Goal: Information Seeking & Learning: Learn about a topic

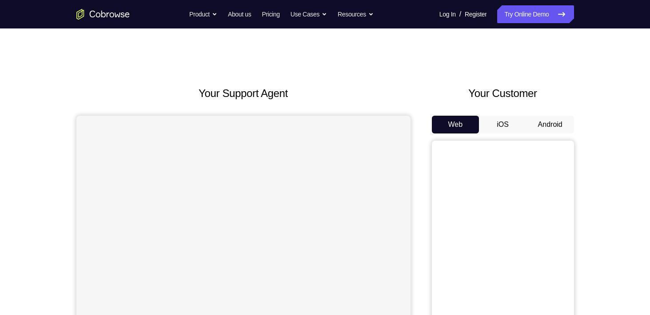
click at [550, 115] on div "Your Customer Web iOS Android" at bounding box center [503, 249] width 142 height 328
click at [549, 127] on button "Android" at bounding box center [551, 125] width 48 height 18
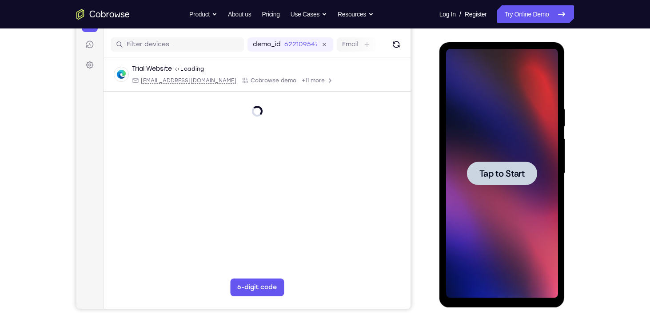
scroll to position [108, 0]
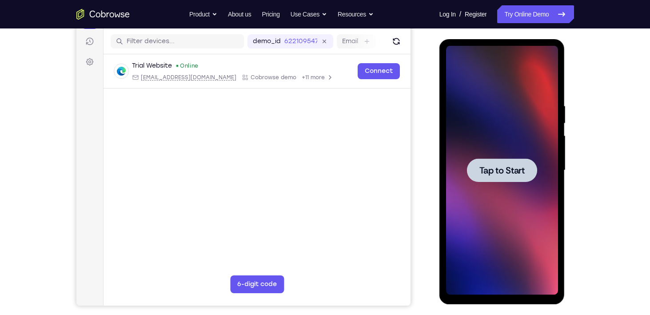
click at [508, 160] on div at bounding box center [502, 170] width 70 height 24
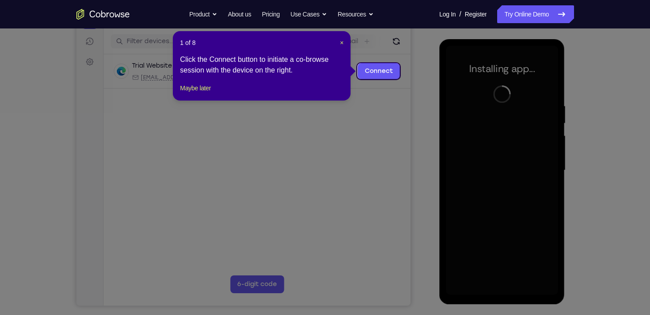
click at [338, 41] on header "1 of 8 ×" at bounding box center [262, 42] width 164 height 9
click at [342, 41] on span "×" at bounding box center [342, 42] width 4 height 7
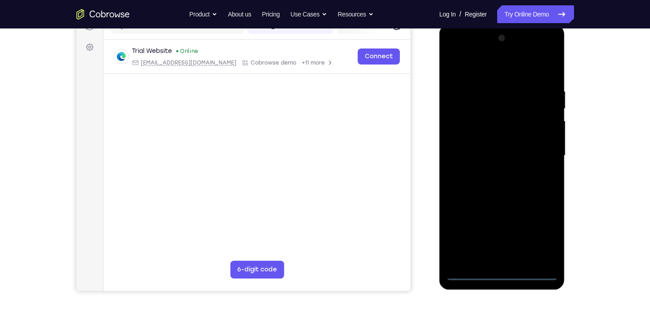
scroll to position [122, 0]
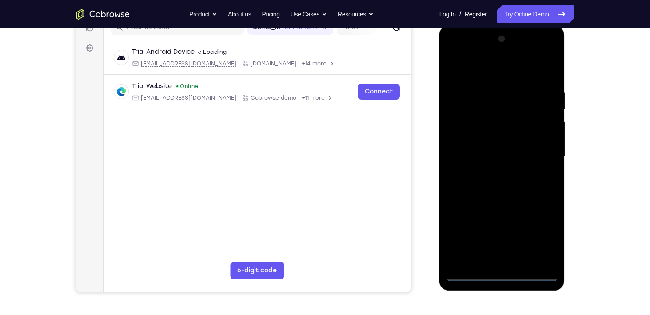
click at [501, 269] on div at bounding box center [502, 156] width 112 height 249
click at [511, 273] on div at bounding box center [502, 156] width 112 height 249
click at [540, 237] on div at bounding box center [502, 156] width 112 height 249
click at [459, 52] on div at bounding box center [502, 156] width 112 height 249
click at [533, 154] on div at bounding box center [502, 156] width 112 height 249
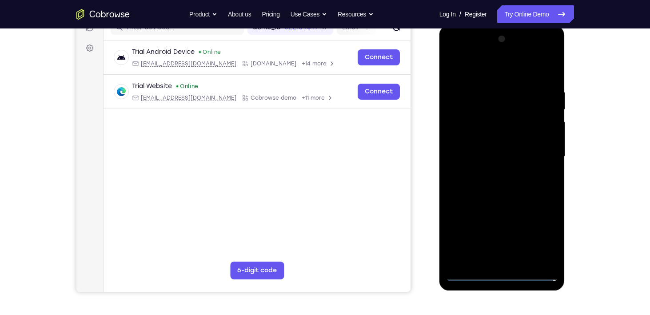
click at [495, 173] on div at bounding box center [502, 156] width 112 height 249
click at [497, 150] on div at bounding box center [502, 156] width 112 height 249
click at [506, 148] on div at bounding box center [502, 156] width 112 height 249
click at [511, 148] on div at bounding box center [502, 156] width 112 height 249
click at [514, 139] on div at bounding box center [502, 156] width 112 height 249
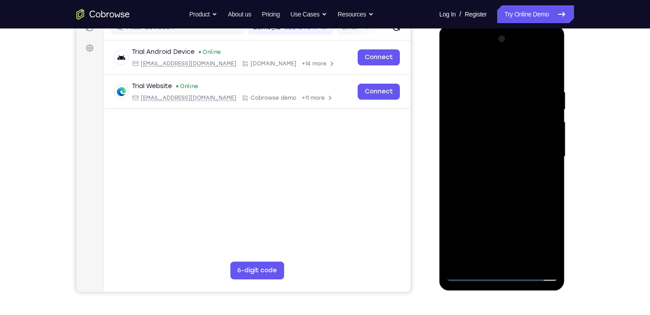
click at [510, 155] on div at bounding box center [502, 156] width 112 height 249
click at [506, 184] on div at bounding box center [502, 156] width 112 height 249
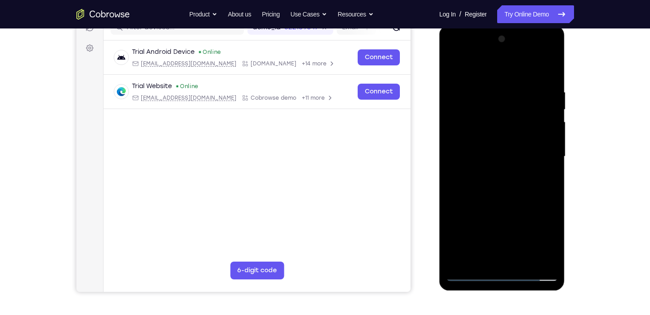
click at [505, 196] on div at bounding box center [502, 156] width 112 height 249
click at [553, 68] on div at bounding box center [502, 156] width 112 height 249
click at [482, 261] on div at bounding box center [502, 156] width 112 height 249
click at [492, 68] on div at bounding box center [502, 156] width 112 height 249
click at [474, 83] on div at bounding box center [502, 156] width 112 height 249
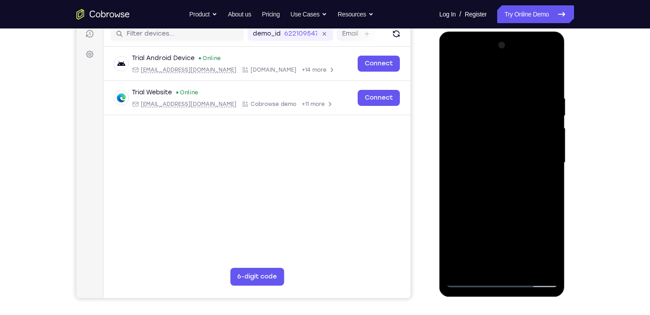
scroll to position [114, 0]
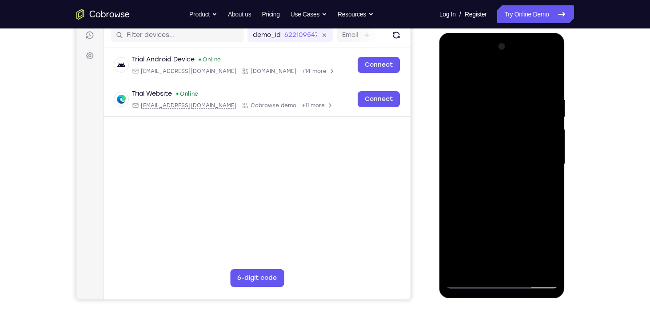
click at [455, 73] on div at bounding box center [502, 164] width 112 height 249
click at [456, 83] on div at bounding box center [502, 164] width 112 height 249
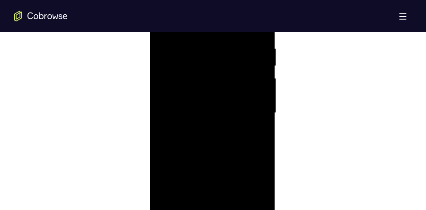
scroll to position [489, 0]
click at [141, 77] on div at bounding box center [212, 144] width 397 height 273
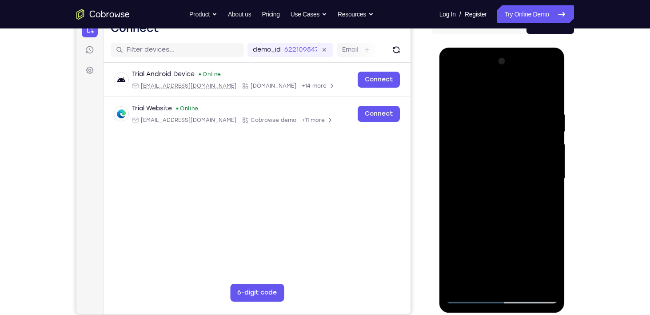
scroll to position [100, 0]
click at [453, 90] on div at bounding box center [502, 178] width 112 height 249
click at [547, 91] on div at bounding box center [502, 178] width 112 height 249
click at [535, 88] on div at bounding box center [502, 178] width 112 height 249
click at [551, 113] on div at bounding box center [502, 178] width 112 height 249
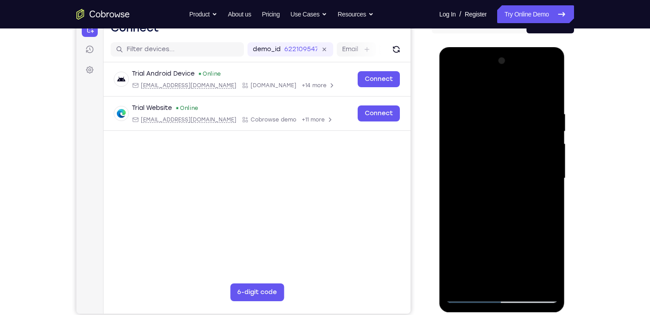
click at [454, 116] on div at bounding box center [502, 178] width 112 height 249
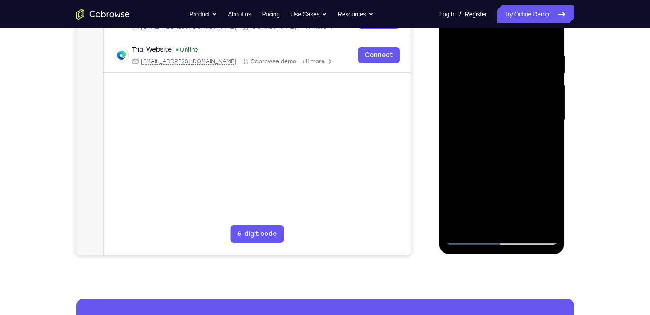
scroll to position [157, 0]
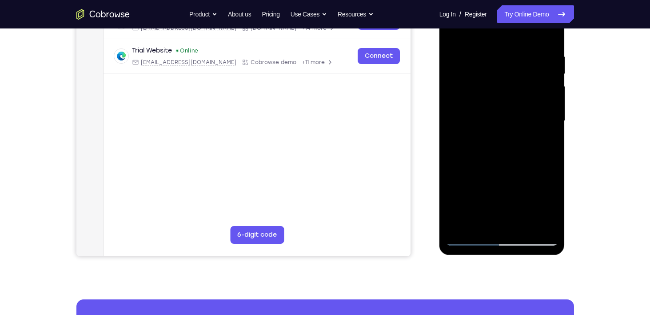
click at [460, 108] on div at bounding box center [502, 120] width 112 height 249
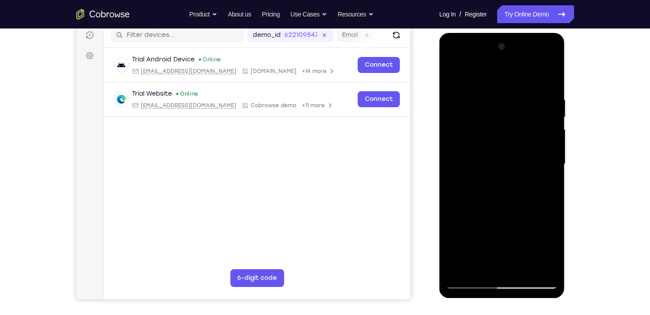
scroll to position [115, 0]
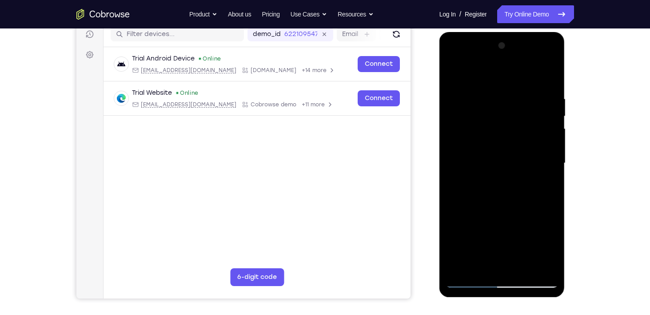
click at [551, 124] on div at bounding box center [502, 163] width 112 height 249
click at [544, 121] on div at bounding box center [502, 163] width 112 height 249
click at [551, 135] on div at bounding box center [502, 163] width 112 height 249
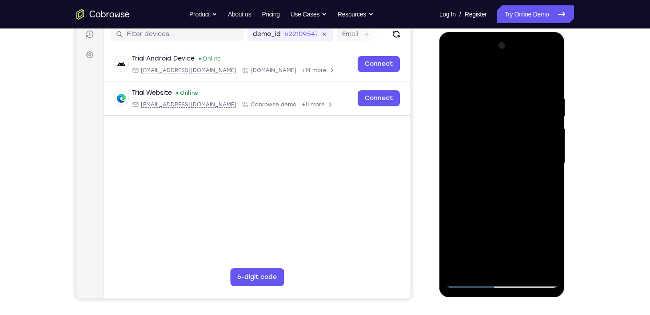
click at [551, 135] on div at bounding box center [502, 163] width 112 height 249
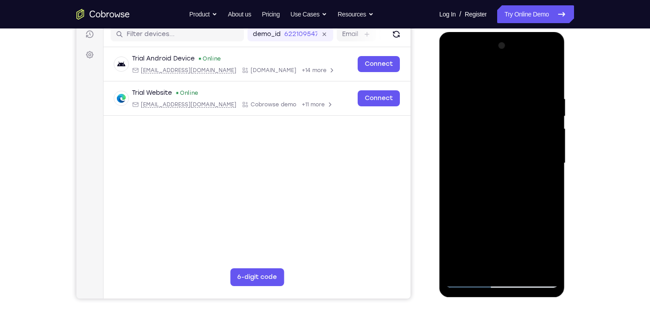
click at [551, 135] on div at bounding box center [502, 163] width 112 height 249
click at [551, 132] on div at bounding box center [502, 163] width 112 height 249
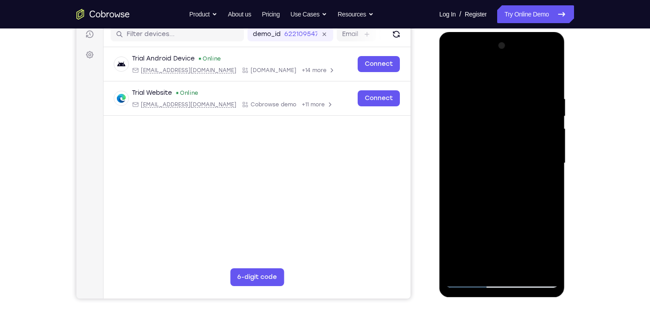
click at [551, 132] on div at bounding box center [502, 163] width 112 height 249
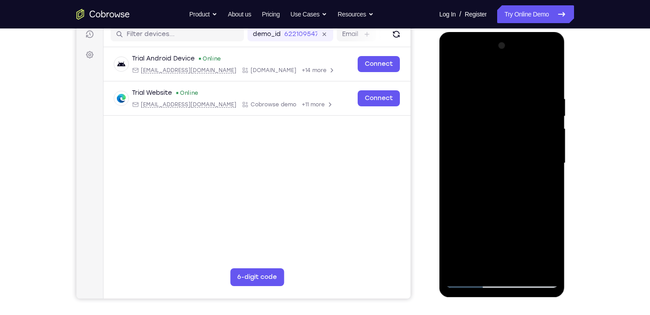
click at [551, 132] on div at bounding box center [502, 163] width 112 height 249
click at [454, 145] on div at bounding box center [502, 163] width 112 height 249
click at [552, 159] on div at bounding box center [502, 163] width 112 height 249
click at [551, 150] on div at bounding box center [502, 163] width 112 height 249
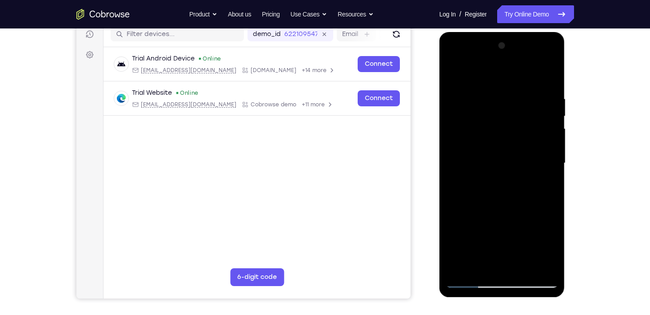
click at [551, 150] on div at bounding box center [502, 163] width 112 height 249
click at [556, 139] on div at bounding box center [502, 163] width 112 height 249
click at [548, 136] on div at bounding box center [502, 163] width 112 height 249
click at [555, 144] on div at bounding box center [502, 163] width 112 height 249
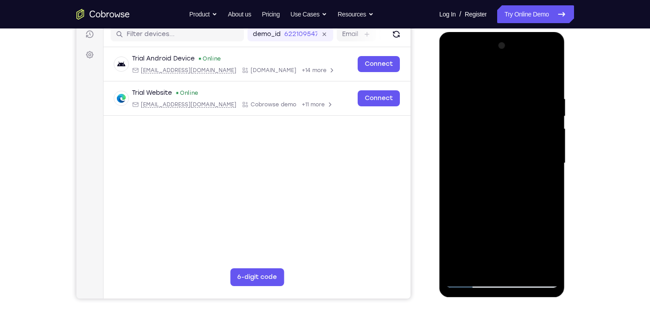
click at [551, 133] on div at bounding box center [502, 163] width 112 height 249
click at [551, 116] on div at bounding box center [502, 163] width 112 height 249
click at [548, 128] on div at bounding box center [502, 163] width 112 height 249
click at [549, 136] on div at bounding box center [502, 163] width 112 height 249
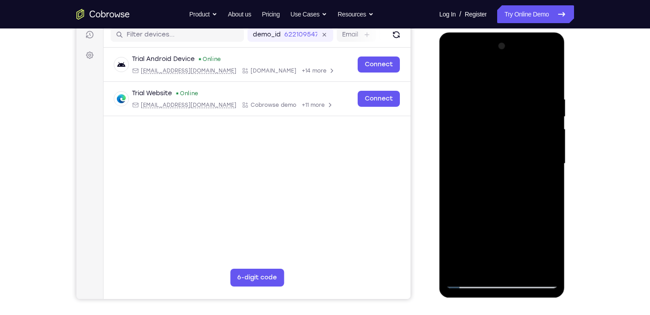
click at [451, 114] on div at bounding box center [502, 163] width 112 height 249
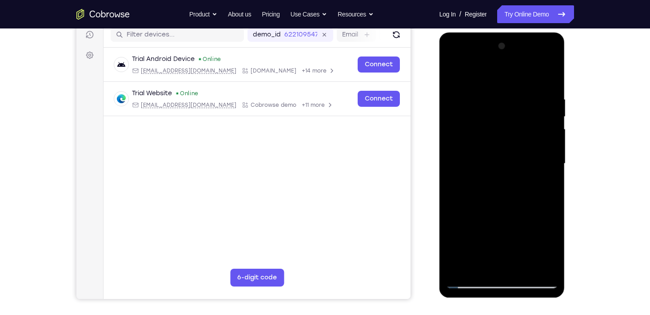
click at [451, 114] on div at bounding box center [502, 163] width 112 height 249
click at [551, 121] on div at bounding box center [502, 163] width 112 height 249
click at [448, 114] on div at bounding box center [502, 163] width 112 height 249
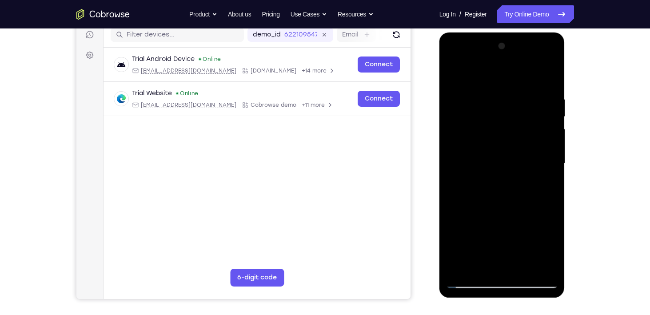
click at [448, 114] on div at bounding box center [502, 163] width 112 height 249
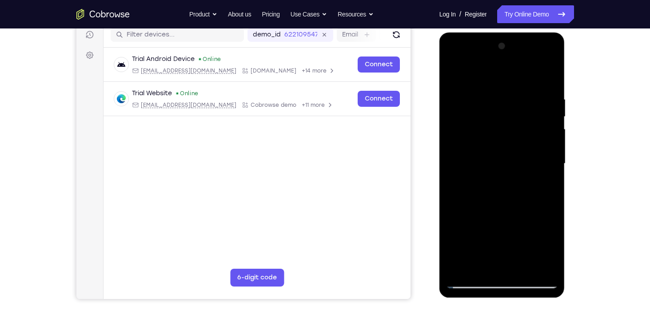
click at [448, 114] on div at bounding box center [502, 163] width 112 height 249
click at [556, 111] on div at bounding box center [502, 163] width 112 height 249
click at [457, 92] on div at bounding box center [502, 163] width 112 height 249
drag, startPoint x: 531, startPoint y: 91, endPoint x: 526, endPoint y: 130, distance: 39.4
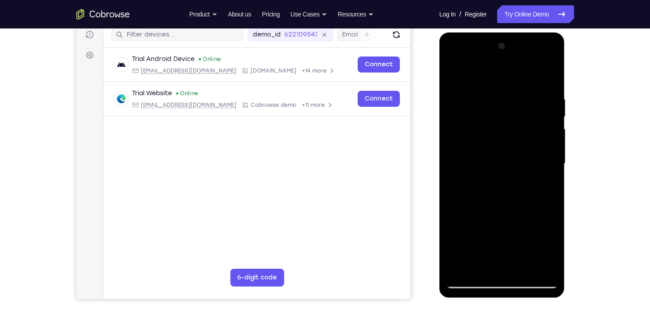
click at [526, 130] on div at bounding box center [502, 163] width 112 height 249
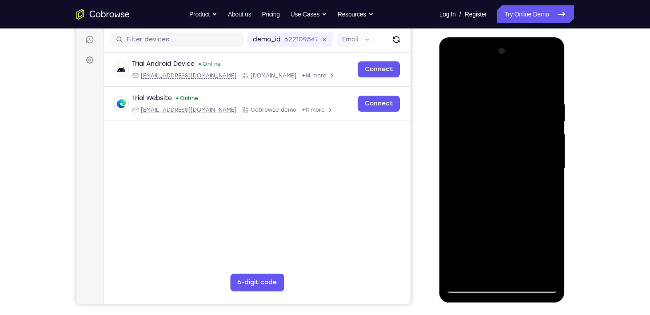
scroll to position [112, 0]
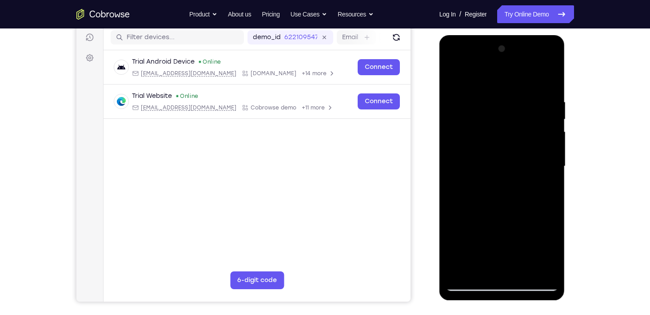
click at [458, 148] on div at bounding box center [502, 166] width 112 height 249
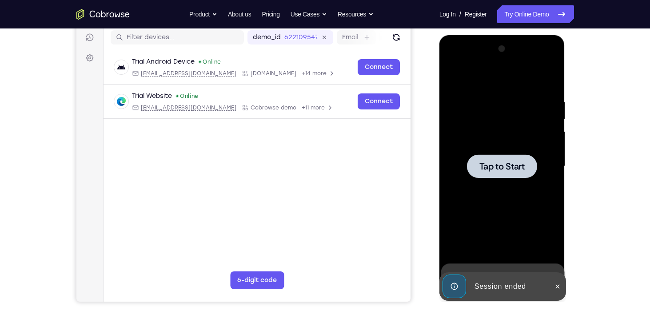
click at [534, 117] on div at bounding box center [502, 166] width 112 height 249
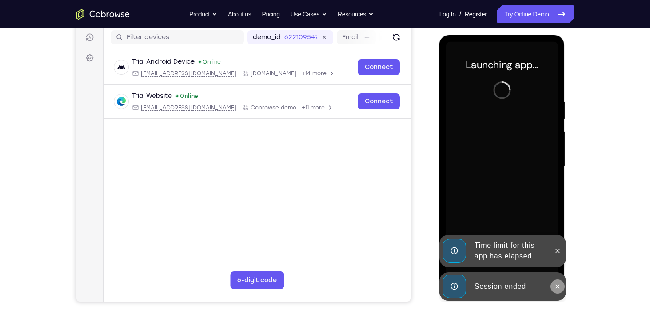
click at [558, 286] on icon at bounding box center [558, 286] width 4 height 4
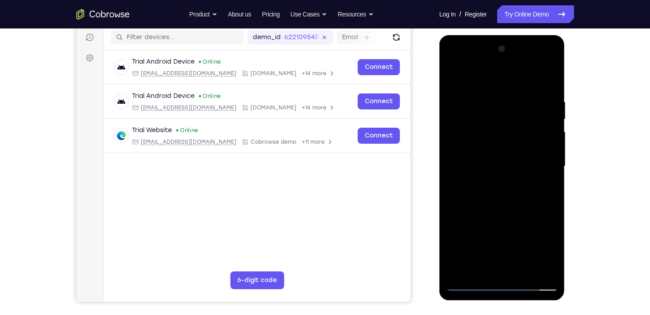
click at [500, 282] on div at bounding box center [502, 166] width 112 height 249
click at [547, 235] on div at bounding box center [502, 166] width 112 height 249
click at [543, 246] on div at bounding box center [502, 166] width 112 height 249
click at [457, 61] on div at bounding box center [502, 166] width 112 height 249
click at [537, 169] on div at bounding box center [502, 166] width 112 height 249
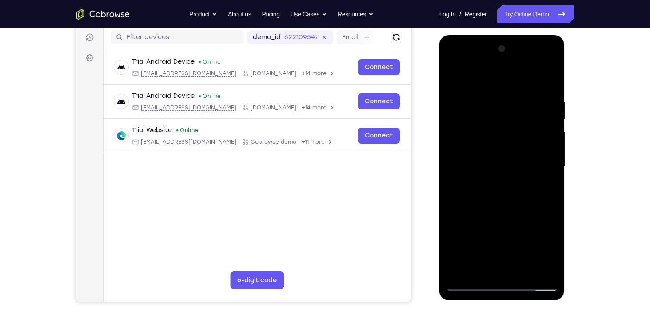
click at [491, 182] on div at bounding box center [502, 166] width 112 height 249
click at [493, 160] on div at bounding box center [502, 166] width 112 height 249
click at [474, 130] on div at bounding box center [502, 166] width 112 height 249
click at [476, 144] on div at bounding box center [502, 166] width 112 height 249
click at [487, 163] on div at bounding box center [502, 166] width 112 height 249
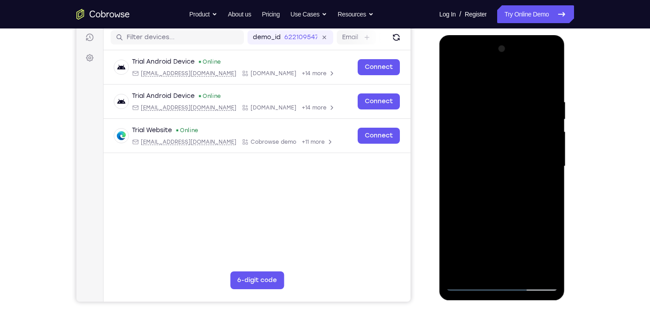
click at [507, 196] on div at bounding box center [502, 166] width 112 height 249
click at [507, 192] on div at bounding box center [502, 166] width 112 height 249
click at [504, 206] on div at bounding box center [502, 166] width 112 height 249
click at [484, 272] on div at bounding box center [502, 166] width 112 height 249
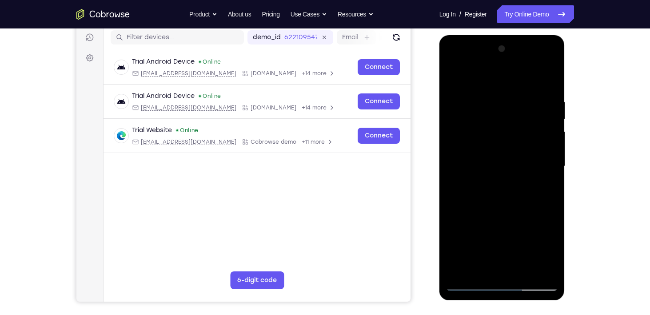
click at [462, 269] on div at bounding box center [502, 166] width 112 height 249
drag, startPoint x: 493, startPoint y: 218, endPoint x: 480, endPoint y: 155, distance: 64.8
click at [480, 155] on div at bounding box center [502, 166] width 112 height 249
click at [551, 144] on div at bounding box center [502, 166] width 112 height 249
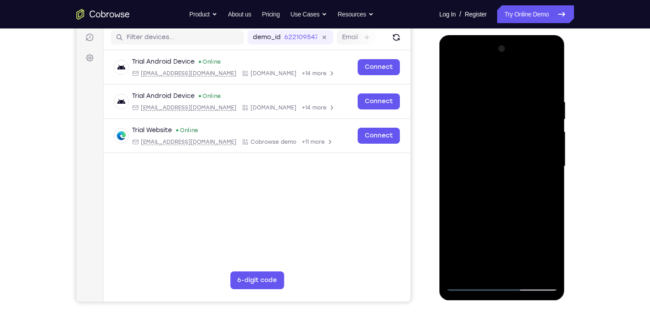
click at [551, 144] on div at bounding box center [502, 166] width 112 height 249
click at [553, 142] on div at bounding box center [502, 166] width 112 height 249
drag, startPoint x: 507, startPoint y: 144, endPoint x: 511, endPoint y: 273, distance: 129.4
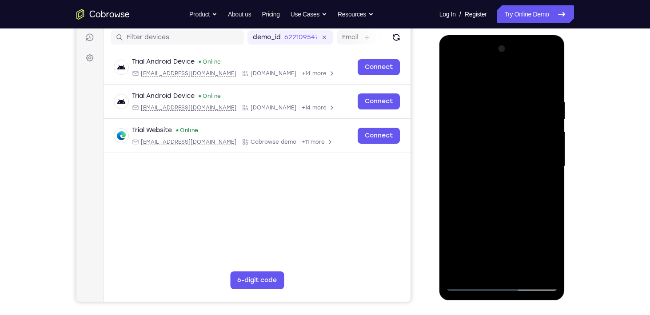
click at [511, 273] on div at bounding box center [502, 166] width 112 height 249
click at [478, 264] on div at bounding box center [502, 166] width 112 height 249
click at [483, 273] on div at bounding box center [502, 166] width 112 height 249
click at [499, 76] on div at bounding box center [502, 166] width 112 height 249
click at [507, 94] on div at bounding box center [502, 166] width 112 height 249
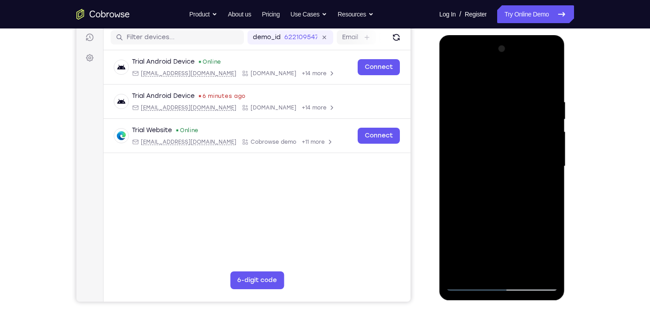
click at [459, 102] on div at bounding box center [502, 166] width 112 height 249
click at [547, 156] on div at bounding box center [502, 166] width 112 height 249
click at [546, 83] on div at bounding box center [502, 166] width 112 height 249
drag, startPoint x: 547, startPoint y: 159, endPoint x: 538, endPoint y: 96, distance: 63.9
click at [538, 96] on div at bounding box center [502, 166] width 112 height 249
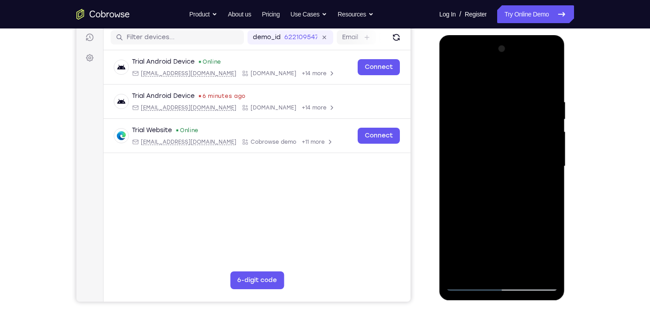
click at [471, 284] on div at bounding box center [502, 166] width 112 height 249
click at [546, 76] on div at bounding box center [502, 166] width 112 height 249
click at [541, 272] on div at bounding box center [502, 166] width 112 height 249
click at [484, 271] on div at bounding box center [502, 166] width 112 height 249
click at [480, 74] on div at bounding box center [502, 166] width 112 height 249
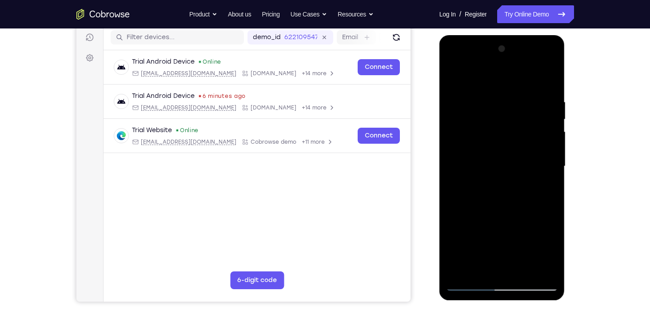
drag, startPoint x: 494, startPoint y: 133, endPoint x: 499, endPoint y: 213, distance: 79.7
click at [499, 213] on div at bounding box center [502, 166] width 112 height 249
click at [487, 99] on div at bounding box center [502, 166] width 112 height 249
click at [534, 139] on div at bounding box center [502, 166] width 112 height 249
click at [493, 155] on div at bounding box center [502, 166] width 112 height 249
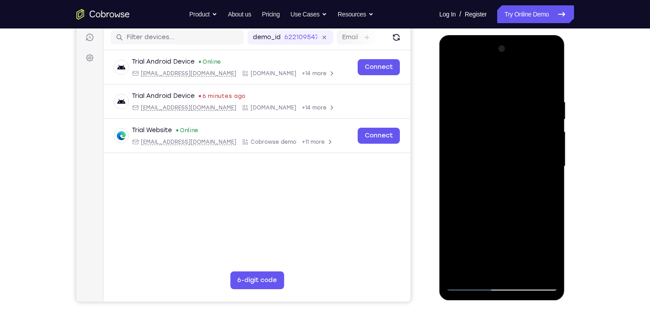
click at [455, 77] on div at bounding box center [502, 166] width 112 height 249
click at [496, 158] on div at bounding box center [502, 166] width 112 height 249
click at [487, 84] on div at bounding box center [502, 166] width 112 height 249
drag, startPoint x: 497, startPoint y: 107, endPoint x: 503, endPoint y: 52, distance: 55.9
click at [503, 52] on div at bounding box center [502, 166] width 112 height 249
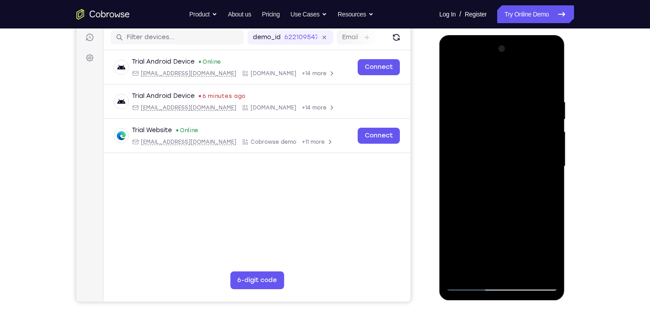
drag, startPoint x: 504, startPoint y: 126, endPoint x: 507, endPoint y: 68, distance: 58.7
click at [507, 68] on div at bounding box center [502, 166] width 112 height 249
drag, startPoint x: 481, startPoint y: 136, endPoint x: 494, endPoint y: 66, distance: 70.9
click at [494, 66] on div at bounding box center [502, 166] width 112 height 249
drag, startPoint x: 486, startPoint y: 144, endPoint x: 477, endPoint y: 268, distance: 123.4
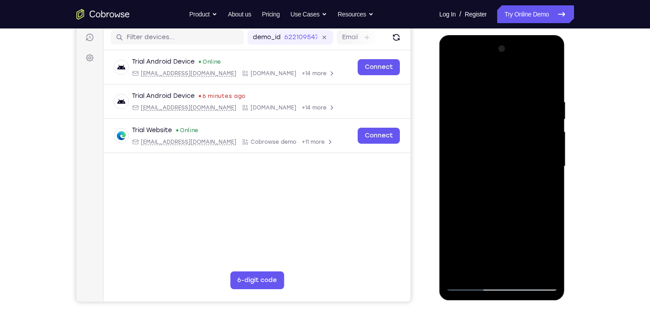
click at [477, 268] on div at bounding box center [502, 166] width 112 height 249
click at [454, 76] on div at bounding box center [502, 166] width 112 height 249
click at [455, 76] on div at bounding box center [502, 166] width 112 height 249
click at [539, 155] on div at bounding box center [502, 166] width 112 height 249
click at [495, 88] on div at bounding box center [502, 166] width 112 height 249
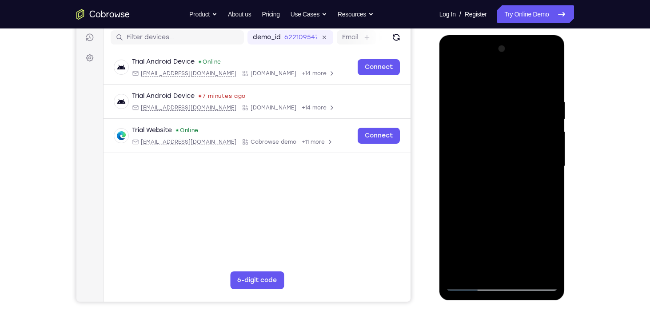
drag, startPoint x: 491, startPoint y: 137, endPoint x: 498, endPoint y: 37, distance: 99.8
click at [498, 37] on div at bounding box center [502, 167] width 126 height 265
drag, startPoint x: 496, startPoint y: 137, endPoint x: 510, endPoint y: 71, distance: 68.0
click at [510, 71] on div at bounding box center [502, 166] width 112 height 249
drag, startPoint x: 484, startPoint y: 144, endPoint x: 503, endPoint y: 78, distance: 68.9
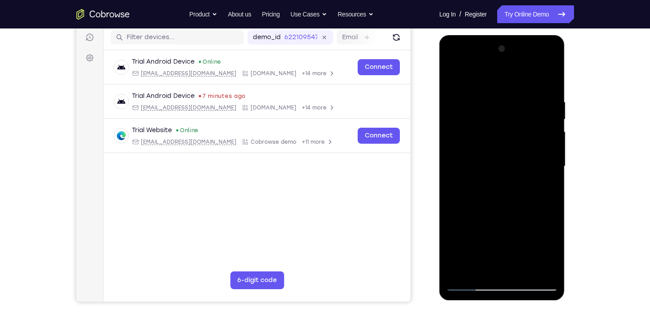
click at [503, 78] on div at bounding box center [502, 166] width 112 height 249
drag, startPoint x: 498, startPoint y: 138, endPoint x: 512, endPoint y: 69, distance: 70.3
click at [512, 69] on div at bounding box center [502, 166] width 112 height 249
drag, startPoint x: 496, startPoint y: 130, endPoint x: 514, endPoint y: 64, distance: 67.8
click at [514, 64] on div at bounding box center [502, 166] width 112 height 249
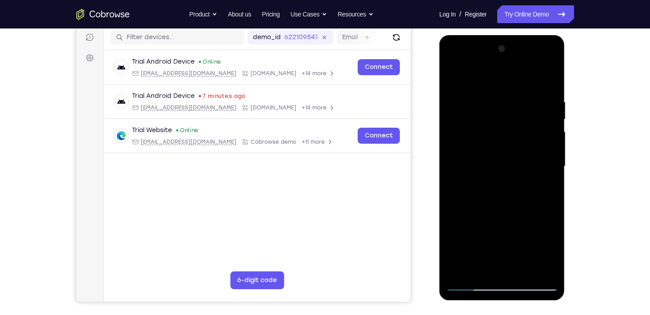
drag, startPoint x: 492, startPoint y: 132, endPoint x: 511, endPoint y: 64, distance: 69.8
click at [511, 64] on div at bounding box center [502, 166] width 112 height 249
drag, startPoint x: 495, startPoint y: 138, endPoint x: 515, endPoint y: 25, distance: 114.6
click at [515, 35] on html "Online web based iOS Simulators and Android Emulators. Run iPhone, iPad, Mobile…" at bounding box center [502, 168] width 127 height 267
drag, startPoint x: 501, startPoint y: 126, endPoint x: 517, endPoint y: 51, distance: 77.1
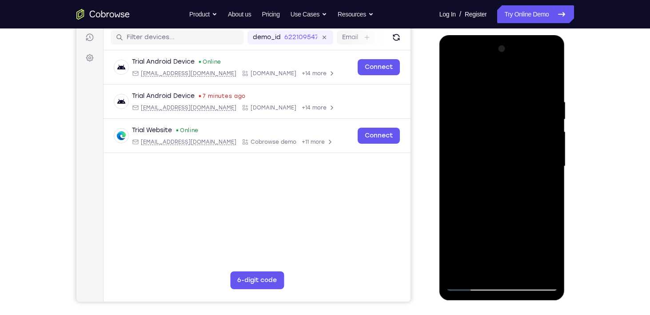
click at [517, 51] on div at bounding box center [502, 166] width 112 height 249
drag, startPoint x: 498, startPoint y: 138, endPoint x: 511, endPoint y: 79, distance: 60.1
click at [511, 79] on div at bounding box center [502, 166] width 112 height 249
drag, startPoint x: 491, startPoint y: 139, endPoint x: 512, endPoint y: 60, distance: 81.8
click at [512, 60] on div at bounding box center [502, 166] width 112 height 249
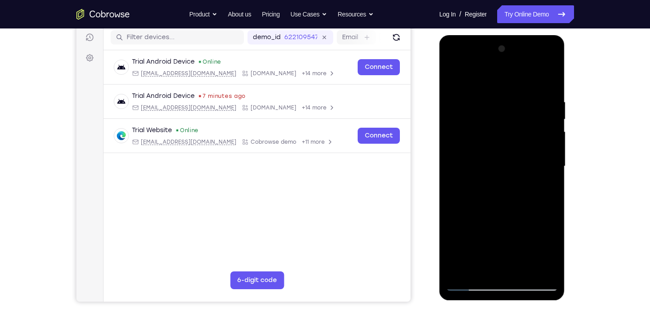
drag, startPoint x: 487, startPoint y: 154, endPoint x: 504, endPoint y: 96, distance: 60.5
click at [504, 96] on div at bounding box center [502, 166] width 112 height 249
click at [456, 75] on div at bounding box center [502, 166] width 112 height 249
click at [455, 73] on div at bounding box center [502, 166] width 112 height 249
click at [550, 85] on div at bounding box center [502, 166] width 112 height 249
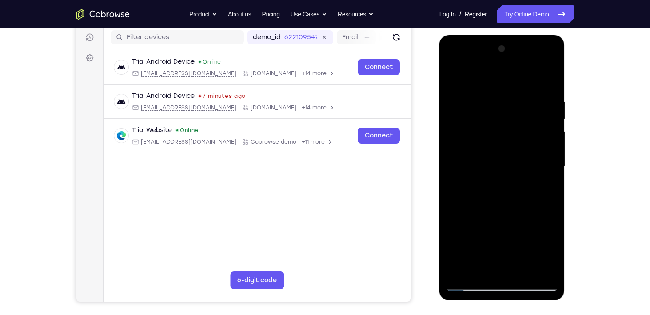
click at [550, 87] on div at bounding box center [502, 166] width 112 height 249
click at [481, 76] on div at bounding box center [502, 166] width 112 height 249
click at [489, 136] on div at bounding box center [502, 166] width 112 height 249
drag, startPoint x: 492, startPoint y: 118, endPoint x: 489, endPoint y: 181, distance: 63.2
click at [489, 181] on div at bounding box center [502, 166] width 112 height 249
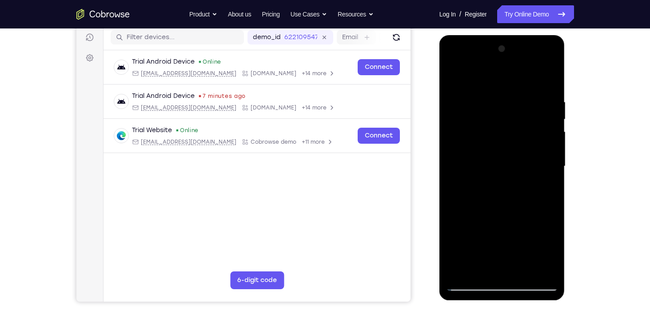
click at [499, 157] on div at bounding box center [502, 166] width 112 height 249
click at [484, 87] on div at bounding box center [502, 166] width 112 height 249
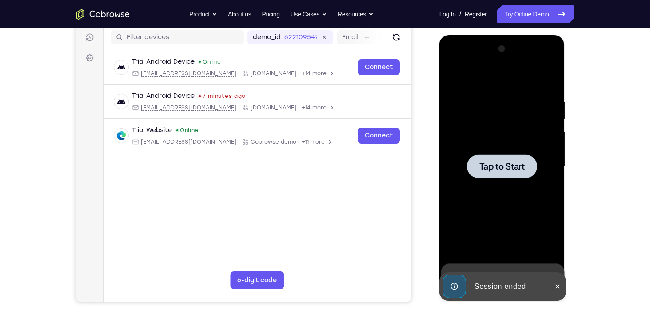
click at [507, 163] on span "Tap to Start" at bounding box center [501, 166] width 45 height 9
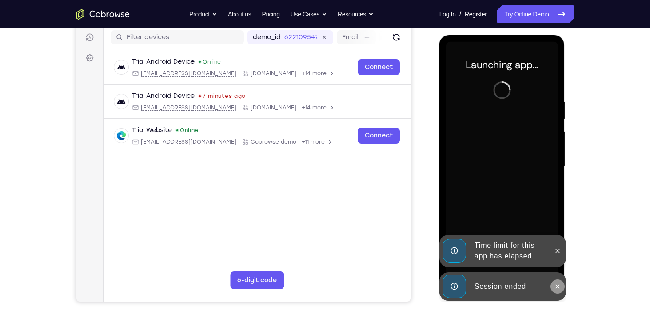
click at [555, 283] on icon at bounding box center [557, 286] width 7 height 7
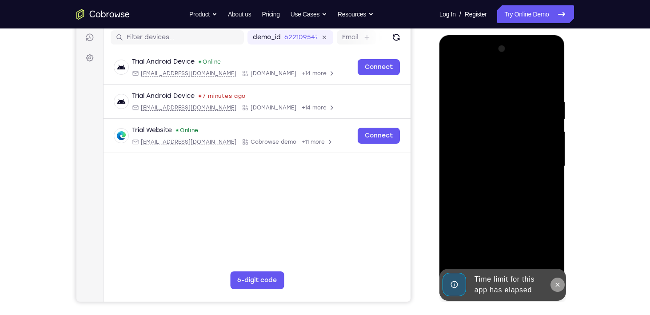
click at [555, 256] on div "Online web based iOS Simulators and Android Emulators. Run iPhone, iPad, Mobile…" at bounding box center [502, 168] width 127 height 267
click at [558, 274] on div at bounding box center [558, 284] width 14 height 32
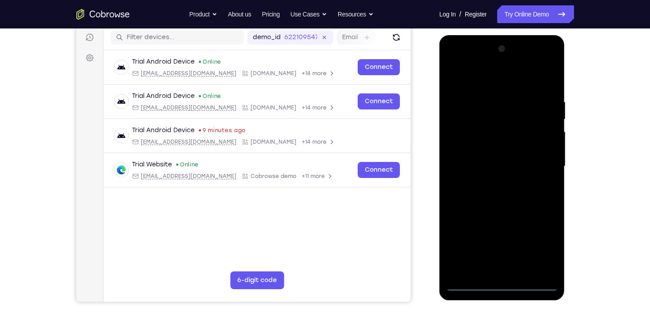
click at [496, 285] on div at bounding box center [502, 166] width 112 height 249
click at [541, 243] on div at bounding box center [502, 166] width 112 height 249
click at [457, 59] on div at bounding box center [502, 166] width 112 height 249
click at [540, 158] on div at bounding box center [502, 166] width 112 height 249
click at [491, 181] on div at bounding box center [502, 166] width 112 height 249
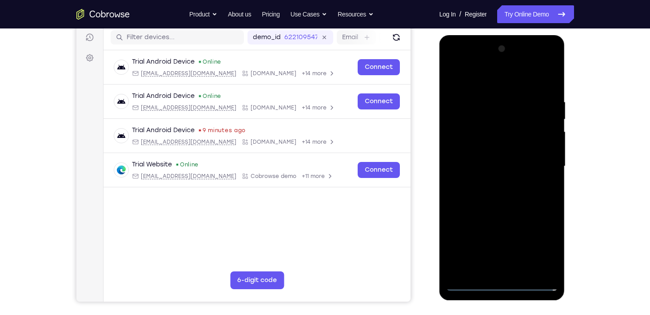
click at [492, 155] on div at bounding box center [502, 166] width 112 height 249
click at [492, 151] on div at bounding box center [502, 166] width 112 height 249
click at [508, 166] on div at bounding box center [502, 166] width 112 height 249
click at [511, 196] on div at bounding box center [502, 166] width 112 height 249
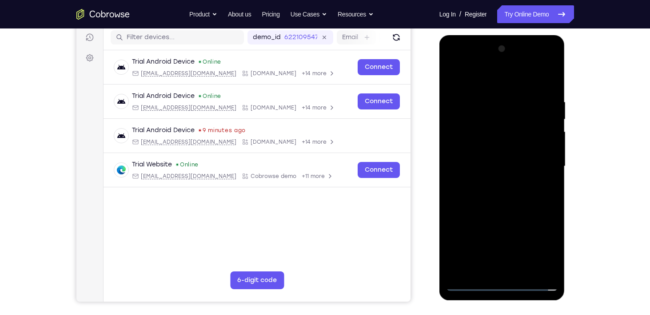
click at [511, 196] on div at bounding box center [502, 166] width 112 height 249
click at [502, 211] on div at bounding box center [502, 166] width 112 height 249
click at [479, 270] on div at bounding box center [502, 166] width 112 height 249
click at [491, 78] on div at bounding box center [502, 166] width 112 height 249
click at [480, 105] on div at bounding box center [502, 166] width 112 height 249
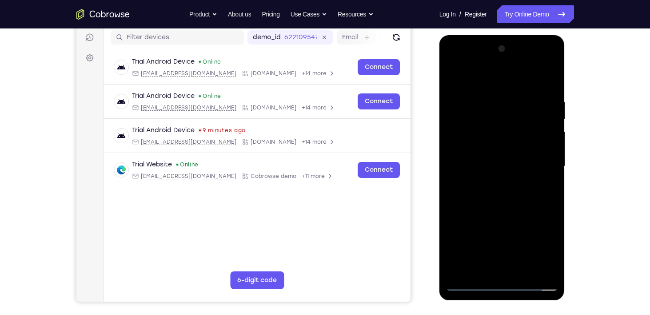
click at [503, 160] on div at bounding box center [502, 166] width 112 height 249
click at [454, 76] on div at bounding box center [502, 166] width 112 height 249
click at [542, 164] on div at bounding box center [502, 166] width 112 height 249
click at [498, 92] on div at bounding box center [502, 166] width 112 height 249
drag, startPoint x: 503, startPoint y: 125, endPoint x: 518, endPoint y: 74, distance: 52.7
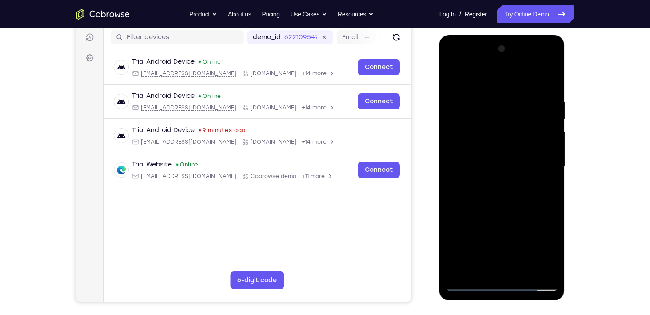
click at [518, 74] on div at bounding box center [502, 166] width 112 height 249
drag, startPoint x: 509, startPoint y: 108, endPoint x: 527, endPoint y: 58, distance: 53.1
click at [527, 58] on div at bounding box center [502, 166] width 112 height 249
drag, startPoint x: 506, startPoint y: 112, endPoint x: 525, endPoint y: 62, distance: 54.1
click at [525, 62] on div at bounding box center [502, 166] width 112 height 249
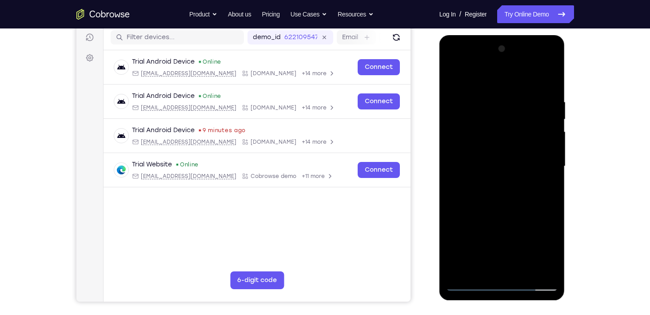
drag, startPoint x: 494, startPoint y: 135, endPoint x: 505, endPoint y: 75, distance: 60.6
click at [505, 75] on div at bounding box center [502, 166] width 112 height 249
drag, startPoint x: 488, startPoint y: 123, endPoint x: 507, endPoint y: 66, distance: 59.7
click at [507, 66] on div at bounding box center [502, 166] width 112 height 249
drag, startPoint x: 502, startPoint y: 120, endPoint x: 518, endPoint y: 64, distance: 58.5
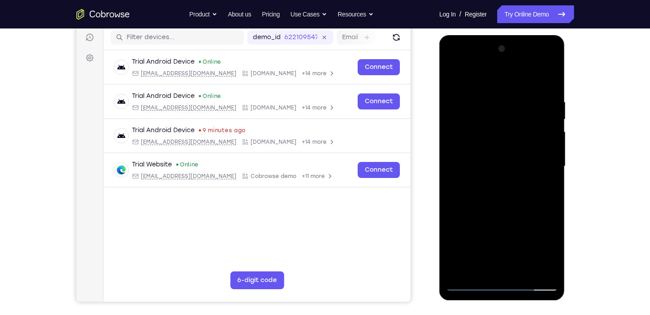
click at [518, 64] on div at bounding box center [502, 166] width 112 height 249
drag, startPoint x: 492, startPoint y: 139, endPoint x: 509, endPoint y: 72, distance: 68.8
click at [509, 72] on div at bounding box center [502, 166] width 112 height 249
drag, startPoint x: 500, startPoint y: 102, endPoint x: 516, endPoint y: 55, distance: 49.7
click at [516, 55] on div at bounding box center [502, 166] width 112 height 249
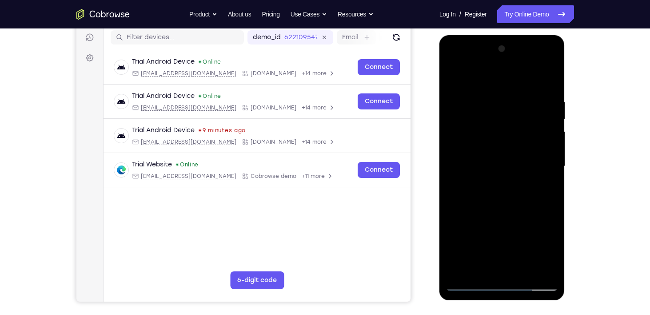
drag, startPoint x: 497, startPoint y: 121, endPoint x: 516, endPoint y: 44, distance: 79.5
click at [516, 44] on div at bounding box center [502, 166] width 112 height 249
drag, startPoint x: 498, startPoint y: 127, endPoint x: 522, endPoint y: 74, distance: 57.7
click at [522, 74] on div at bounding box center [502, 166] width 112 height 249
drag, startPoint x: 501, startPoint y: 135, endPoint x: 527, endPoint y: 74, distance: 66.3
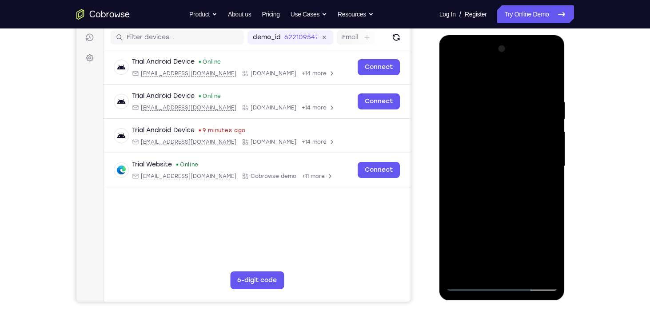
click at [527, 74] on div at bounding box center [502, 166] width 112 height 249
drag, startPoint x: 503, startPoint y: 116, endPoint x: 523, endPoint y: 66, distance: 53.3
click at [523, 66] on div at bounding box center [502, 166] width 112 height 249
drag, startPoint x: 499, startPoint y: 138, endPoint x: 517, endPoint y: 93, distance: 48.8
click at [517, 93] on div at bounding box center [502, 166] width 112 height 249
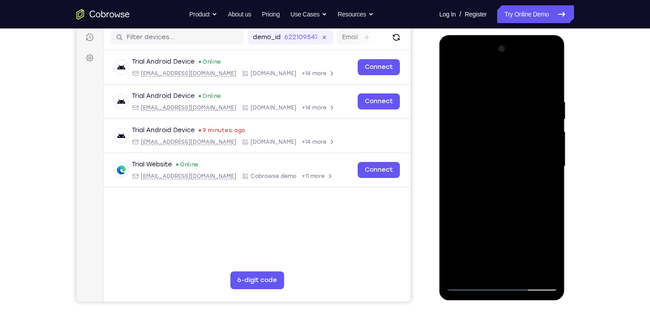
drag, startPoint x: 504, startPoint y: 102, endPoint x: 495, endPoint y: 139, distance: 37.5
click at [495, 139] on div at bounding box center [502, 166] width 112 height 249
drag, startPoint x: 492, startPoint y: 146, endPoint x: 503, endPoint y: 84, distance: 62.8
click at [503, 84] on div at bounding box center [502, 166] width 112 height 249
drag, startPoint x: 490, startPoint y: 137, endPoint x: 509, endPoint y: 76, distance: 63.4
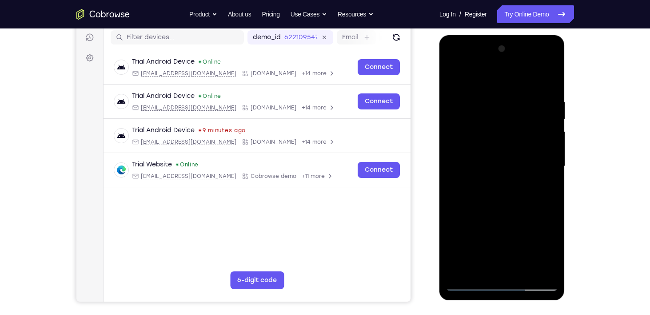
click at [509, 76] on div at bounding box center [502, 166] width 112 height 249
drag, startPoint x: 498, startPoint y: 130, endPoint x: 515, endPoint y: 80, distance: 53.5
click at [515, 80] on div at bounding box center [502, 166] width 112 height 249
drag, startPoint x: 498, startPoint y: 127, endPoint x: 507, endPoint y: 100, distance: 29.1
click at [507, 100] on div at bounding box center [502, 166] width 112 height 249
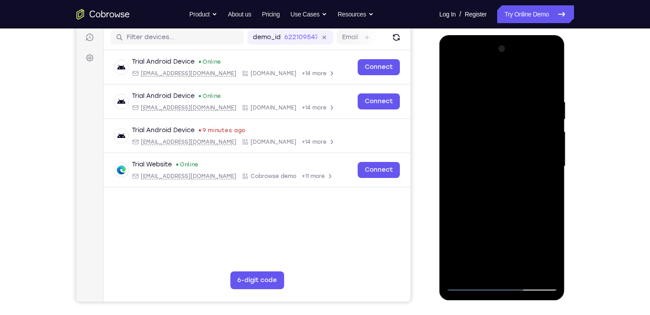
drag, startPoint x: 493, startPoint y: 124, endPoint x: 510, endPoint y: 82, distance: 44.9
click at [510, 82] on div at bounding box center [502, 166] width 112 height 249
drag, startPoint x: 487, startPoint y: 135, endPoint x: 491, endPoint y: 117, distance: 18.9
click at [491, 117] on div at bounding box center [502, 166] width 112 height 249
click at [458, 142] on div at bounding box center [502, 166] width 112 height 249
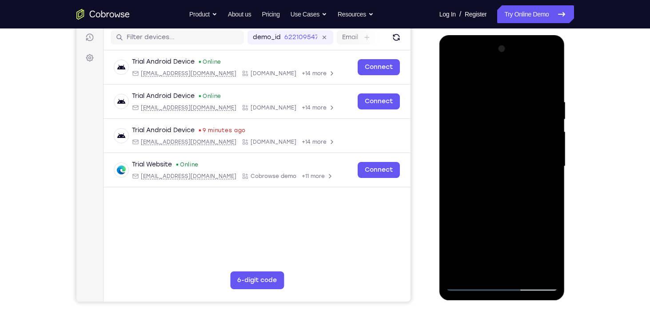
drag, startPoint x: 483, startPoint y: 231, endPoint x: 511, endPoint y: 137, distance: 98.4
click at [511, 137] on div at bounding box center [502, 166] width 112 height 249
drag, startPoint x: 511, startPoint y: 137, endPoint x: 526, endPoint y: -8, distance: 145.1
click at [526, 35] on html "Online web based iOS Simulators and Android Emulators. Run iPhone, iPad, Mobile…" at bounding box center [502, 168] width 127 height 267
drag, startPoint x: 494, startPoint y: 152, endPoint x: 509, endPoint y: 55, distance: 98.0
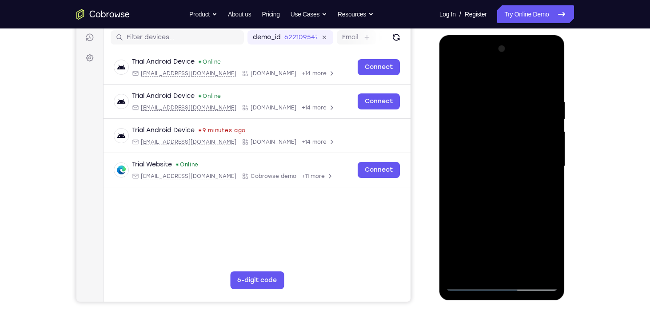
click at [509, 55] on div at bounding box center [502, 166] width 112 height 249
drag, startPoint x: 494, startPoint y: 173, endPoint x: 573, endPoint y: 337, distance: 182.0
click at [566, 302] on html "Online web based iOS Simulators and Android Emulators. Run iPhone, iPad, Mobile…" at bounding box center [502, 168] width 127 height 267
click at [507, 85] on div at bounding box center [502, 166] width 112 height 249
click at [463, 136] on div at bounding box center [502, 166] width 112 height 249
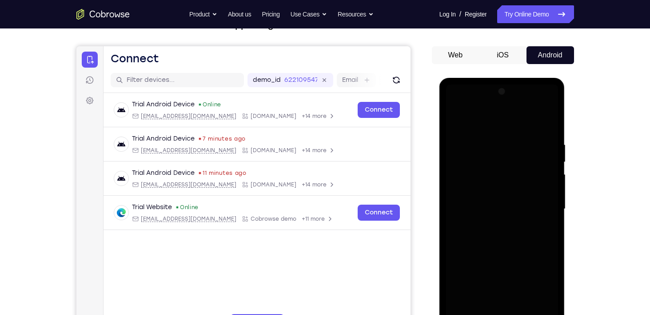
scroll to position [68, 0]
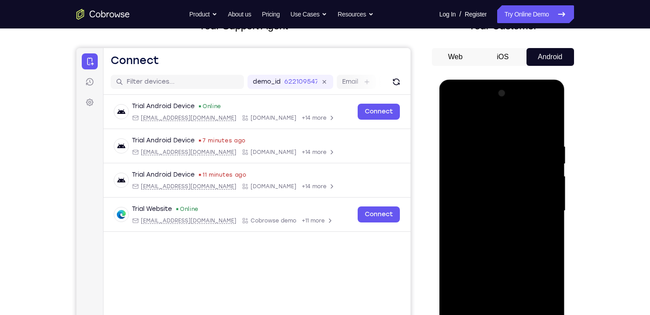
click at [488, 268] on div at bounding box center [502, 210] width 112 height 249
click at [455, 120] on div at bounding box center [502, 210] width 112 height 249
click at [550, 146] on div at bounding box center [502, 210] width 112 height 249
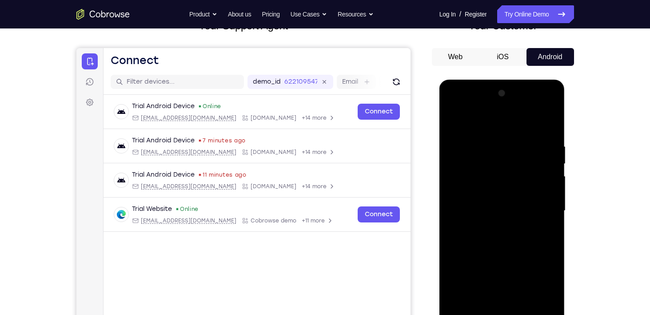
click at [461, 146] on div at bounding box center [502, 210] width 112 height 249
drag, startPoint x: 511, startPoint y: 195, endPoint x: 515, endPoint y: 150, distance: 45.1
click at [515, 150] on div at bounding box center [502, 210] width 112 height 249
click at [452, 123] on div at bounding box center [502, 210] width 112 height 249
drag, startPoint x: 527, startPoint y: 204, endPoint x: 517, endPoint y: 263, distance: 59.6
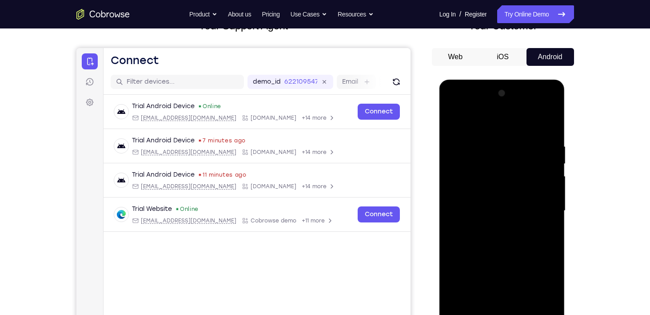
click at [517, 263] on div at bounding box center [502, 210] width 112 height 249
click at [550, 119] on div at bounding box center [502, 210] width 112 height 249
drag, startPoint x: 507, startPoint y: 246, endPoint x: 526, endPoint y: 171, distance: 77.8
click at [526, 171] on div at bounding box center [502, 210] width 112 height 249
drag, startPoint x: 523, startPoint y: 221, endPoint x: 542, endPoint y: 164, distance: 60.8
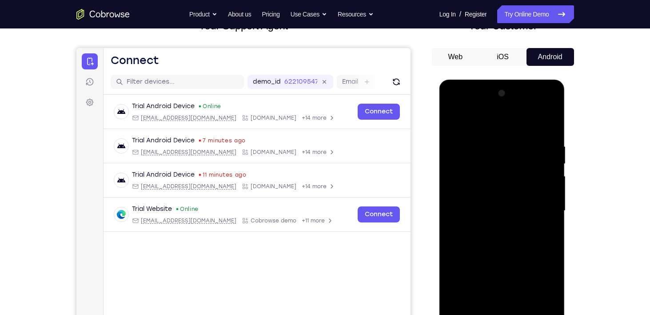
click at [542, 164] on div at bounding box center [502, 210] width 112 height 249
drag, startPoint x: 507, startPoint y: 197, endPoint x: 527, endPoint y: 136, distance: 64.5
click at [527, 136] on div at bounding box center [502, 210] width 112 height 249
drag, startPoint x: 511, startPoint y: 191, endPoint x: 538, endPoint y: 103, distance: 92.1
click at [538, 103] on div at bounding box center [502, 210] width 112 height 249
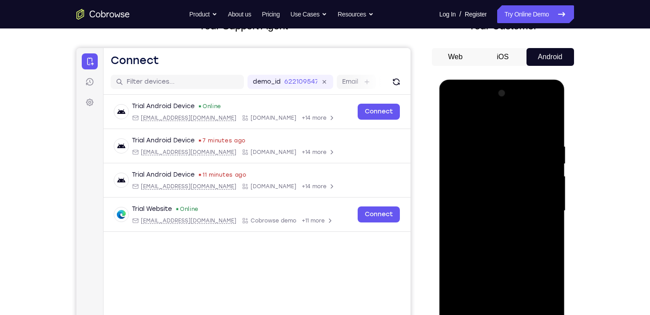
drag, startPoint x: 501, startPoint y: 215, endPoint x: 527, endPoint y: 141, distance: 78.0
click at [527, 141] on div at bounding box center [502, 210] width 112 height 249
click at [523, 311] on div at bounding box center [502, 210] width 112 height 249
click at [514, 255] on div at bounding box center [502, 210] width 112 height 249
click at [458, 120] on div at bounding box center [502, 210] width 112 height 249
